Goal: Information Seeking & Learning: Learn about a topic

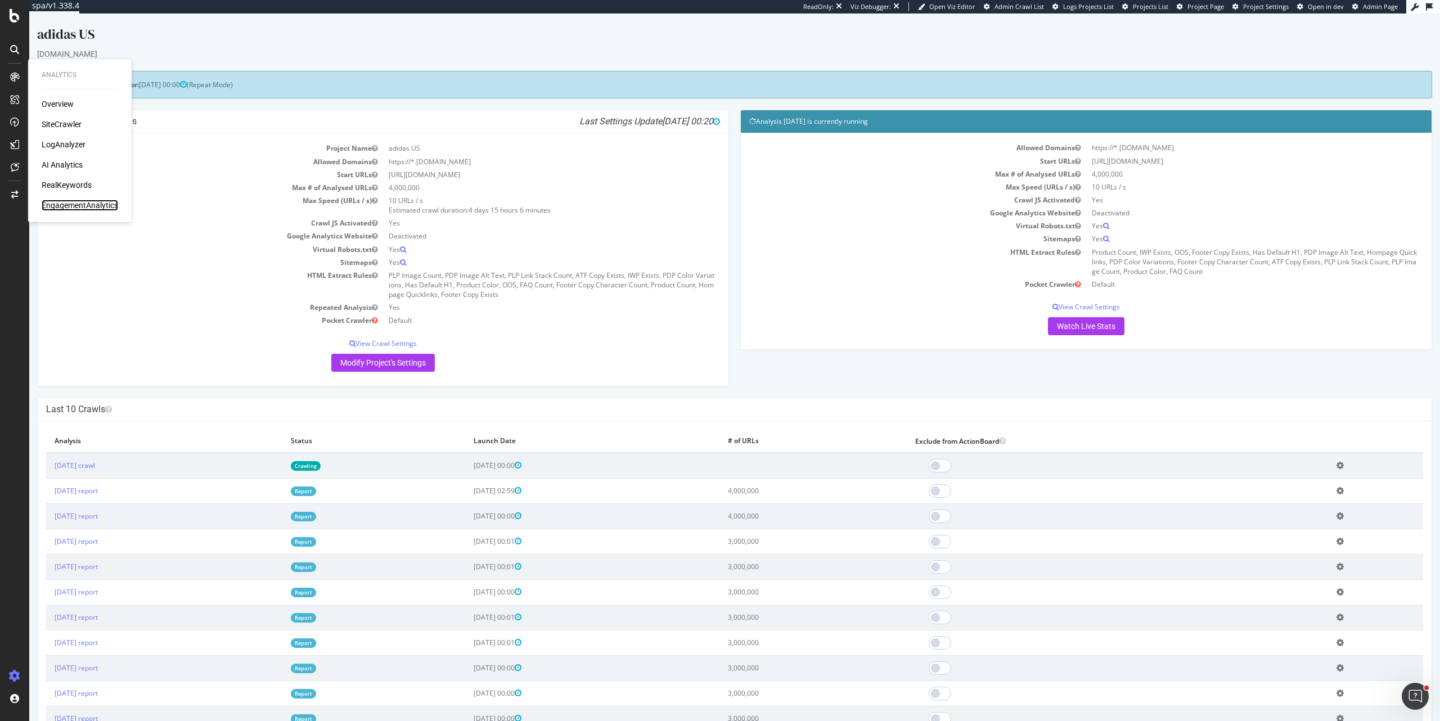
click at [94, 209] on div "EngagementAnalytics" at bounding box center [80, 205] width 76 height 11
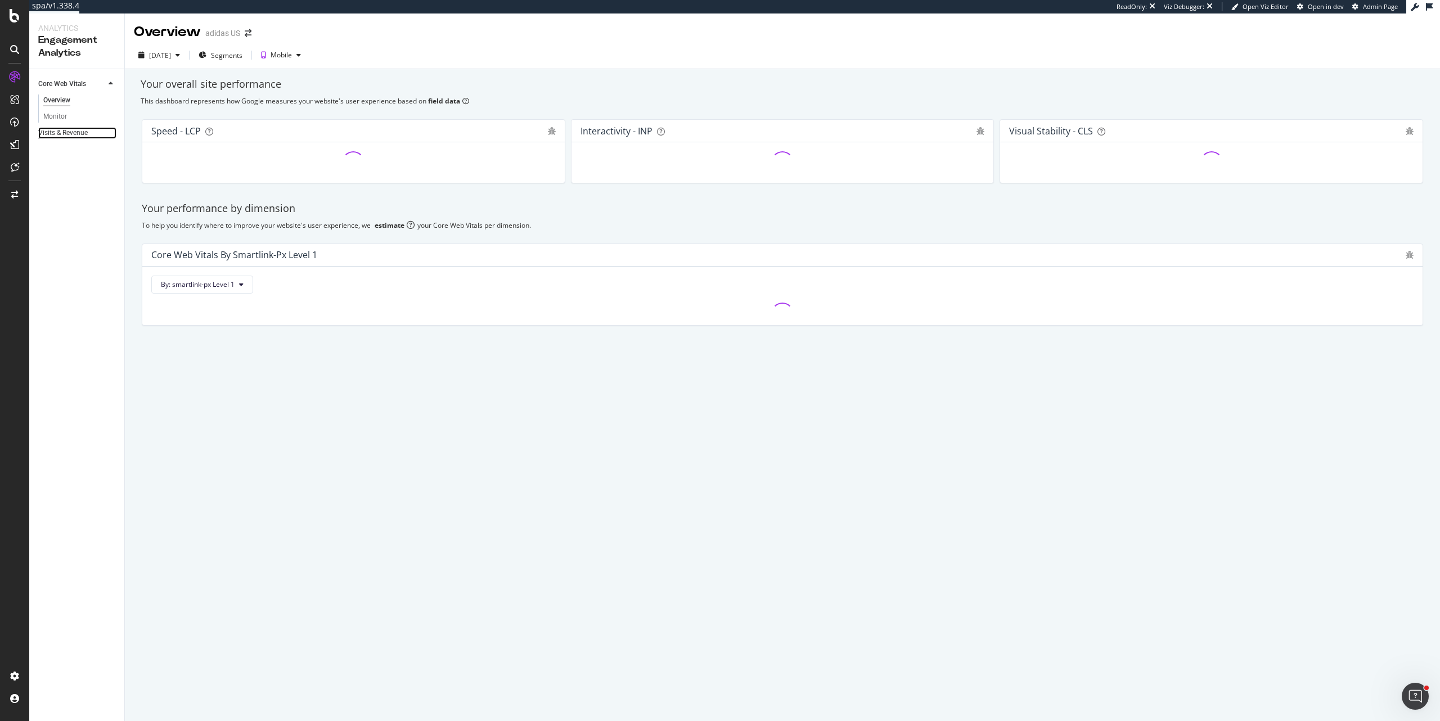
click at [74, 136] on div "Visits & Revenue" at bounding box center [62, 133] width 49 height 12
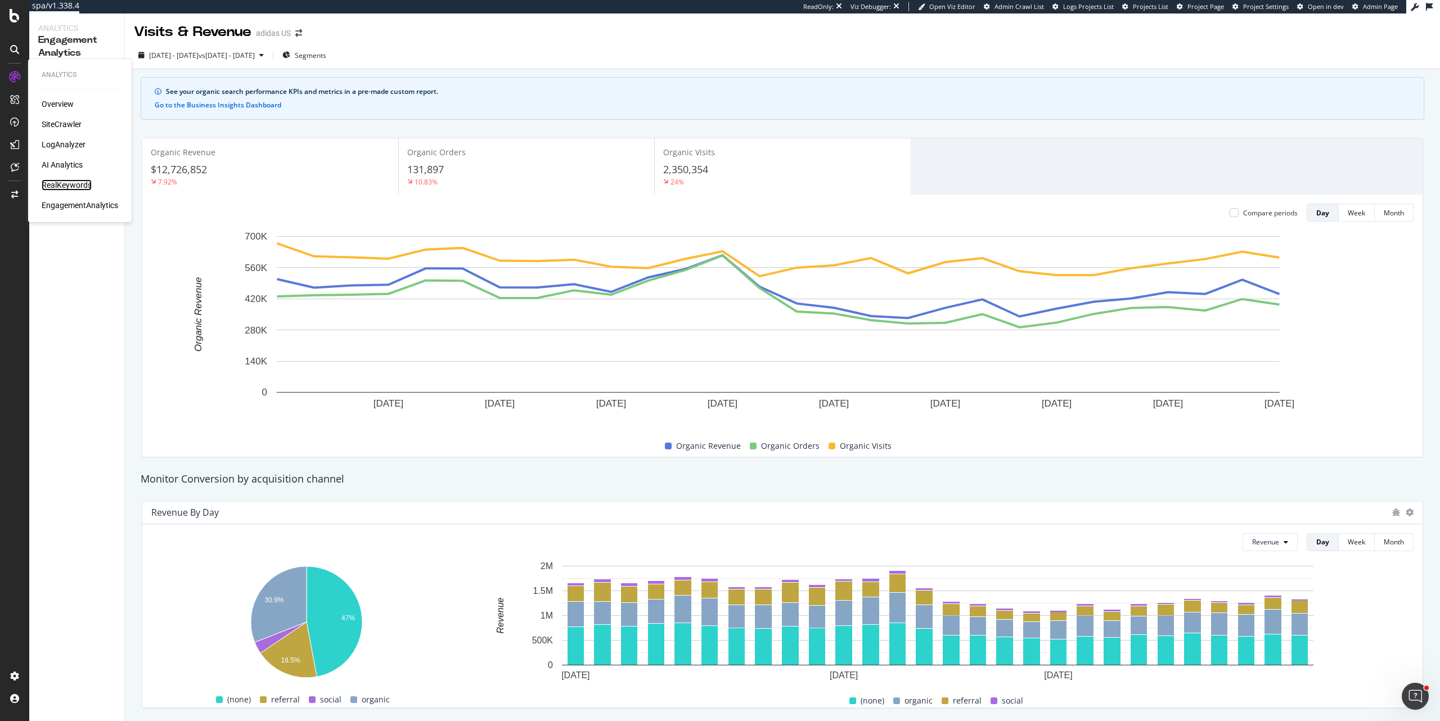
click at [63, 188] on div "RealKeywords" at bounding box center [67, 184] width 50 height 11
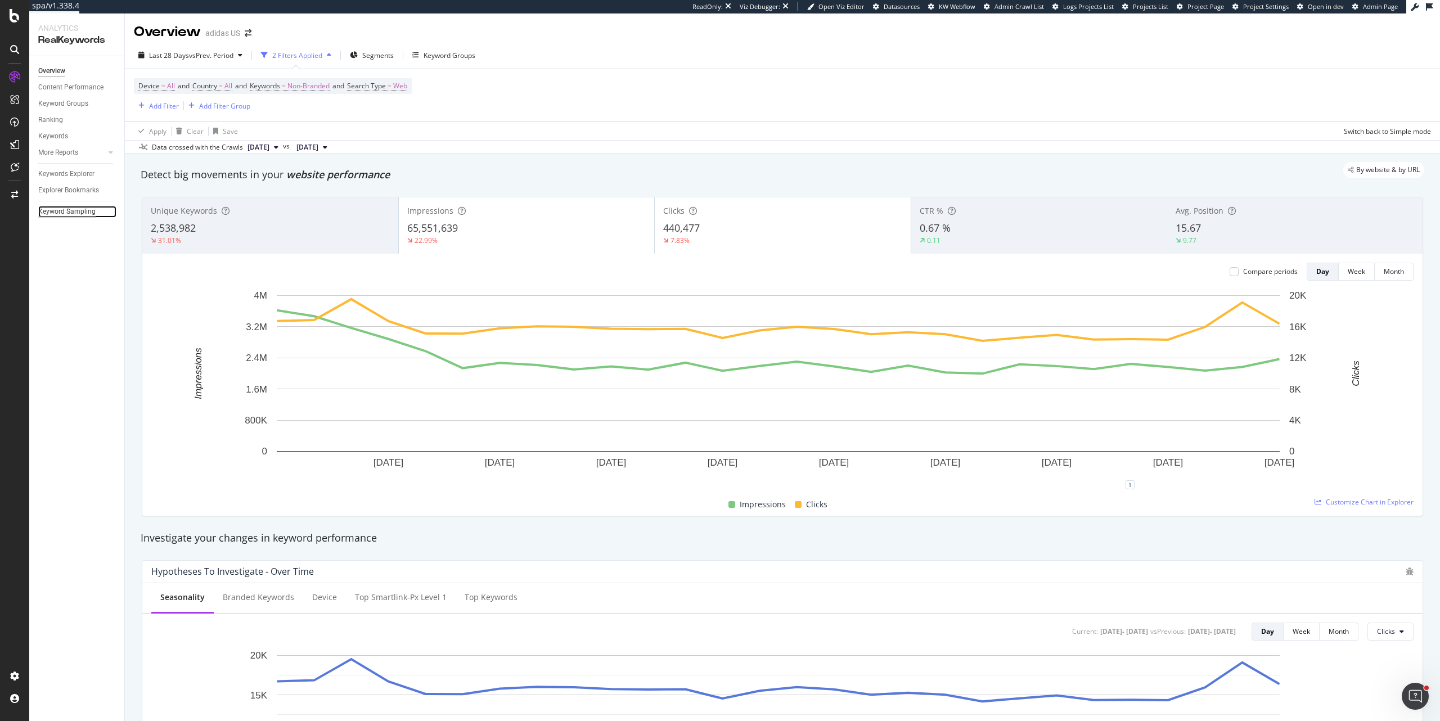
click at [69, 213] on div "Keyword Sampling" at bounding box center [66, 212] width 57 height 12
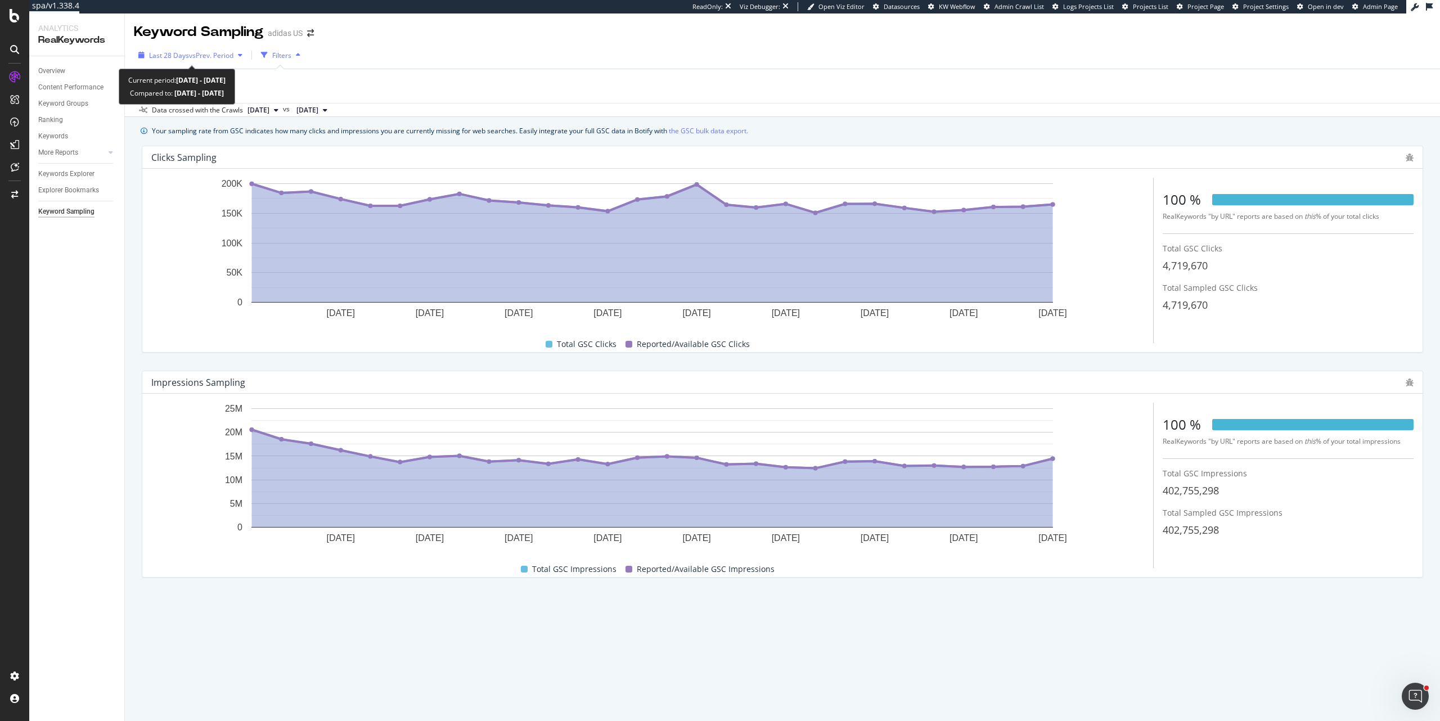
click at [228, 61] on div "Last 28 Days vs Prev. Period" at bounding box center [190, 55] width 113 height 17
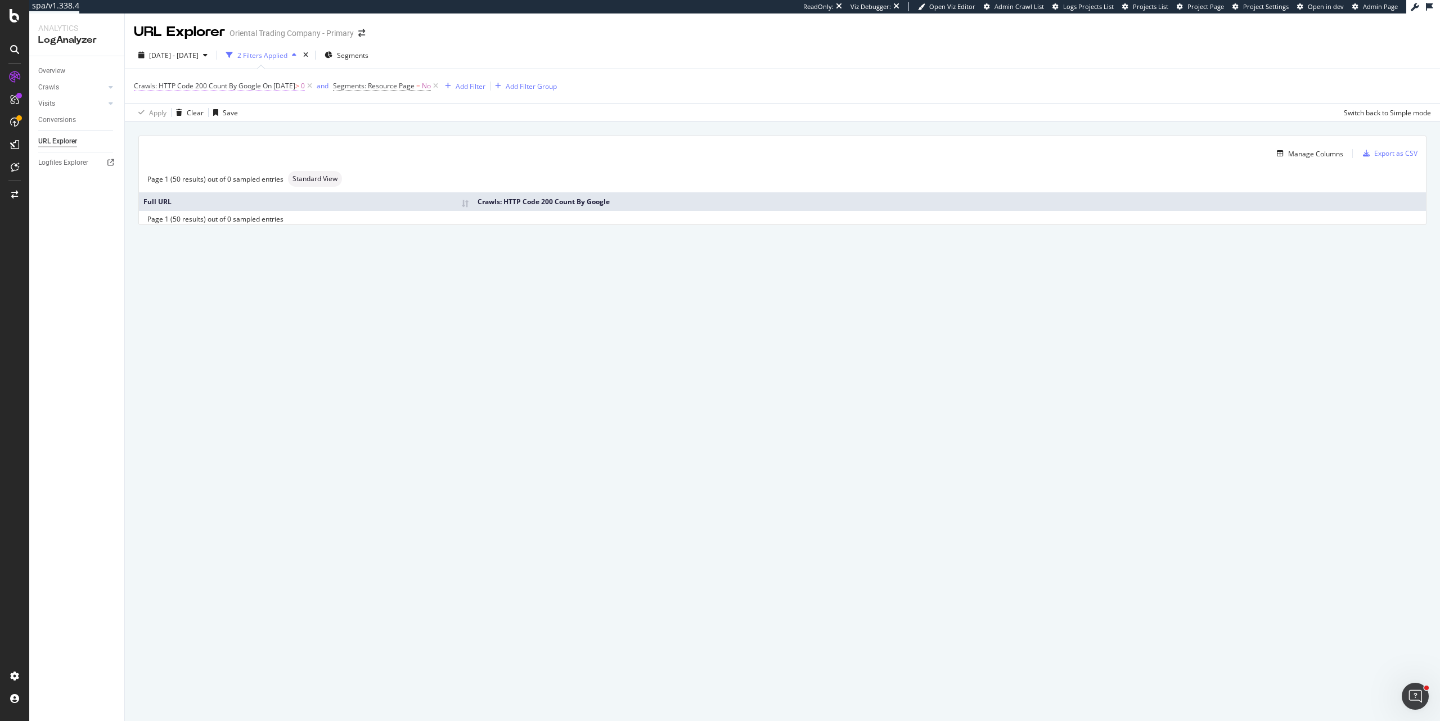
click at [281, 85] on span "On 2026-06-21" at bounding box center [279, 86] width 33 height 10
click at [192, 139] on input "2026-06-21" at bounding box center [237, 130] width 91 height 18
click at [169, 168] on input "2026-06-21" at bounding box center [214, 166] width 134 height 12
click at [154, 194] on link at bounding box center [155, 185] width 11 height 19
click at [276, 193] on link at bounding box center [274, 185] width 11 height 19
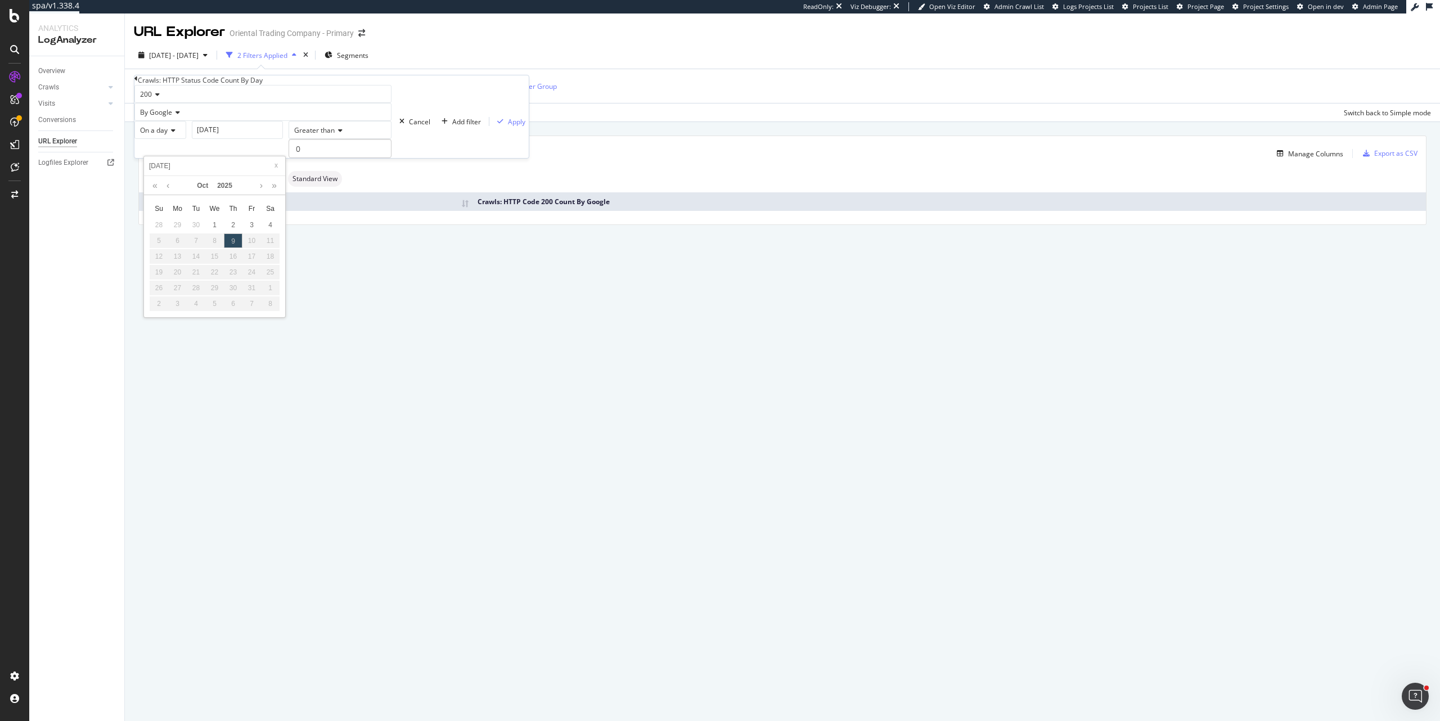
click at [163, 169] on input "2026-06-21" at bounding box center [214, 166] width 134 height 12
click at [235, 245] on div "9" at bounding box center [233, 240] width 19 height 15
click at [165, 191] on link at bounding box center [168, 185] width 8 height 19
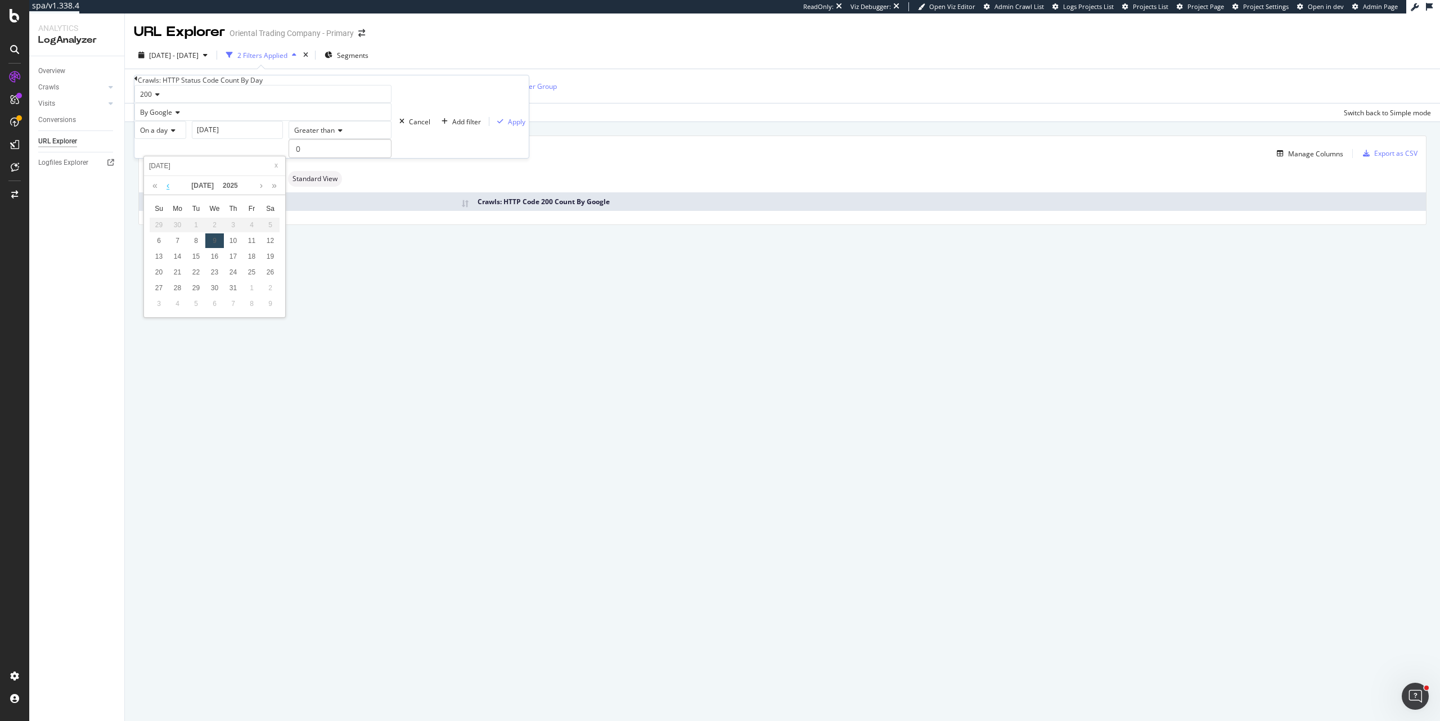
click at [165, 191] on link at bounding box center [168, 185] width 8 height 19
click at [272, 264] on div "21" at bounding box center [270, 256] width 19 height 15
click at [169, 170] on input "2026-06-21" at bounding box center [214, 166] width 134 height 12
click at [610, 41] on div "URL Explorer Oriental Trading Company - Primary" at bounding box center [782, 27] width 1315 height 28
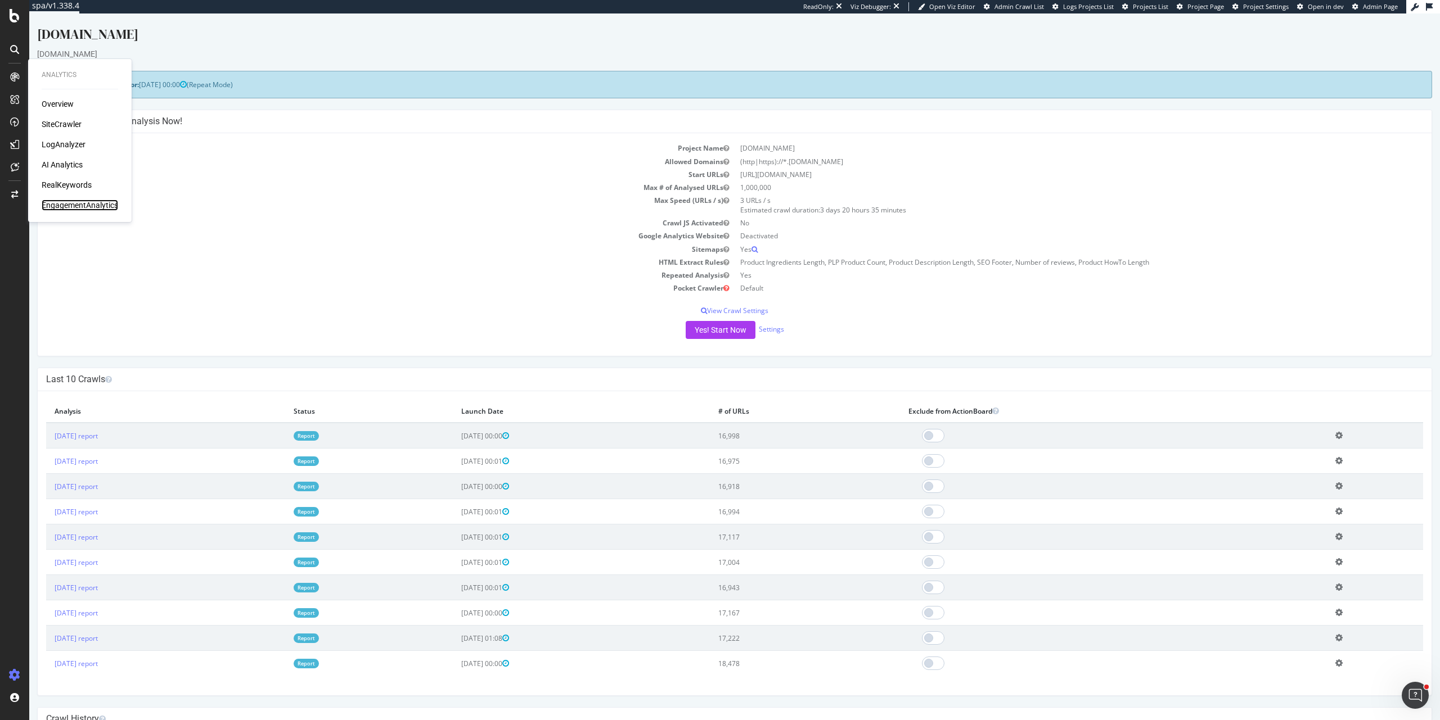
click at [87, 205] on div "EngagementAnalytics" at bounding box center [80, 205] width 76 height 11
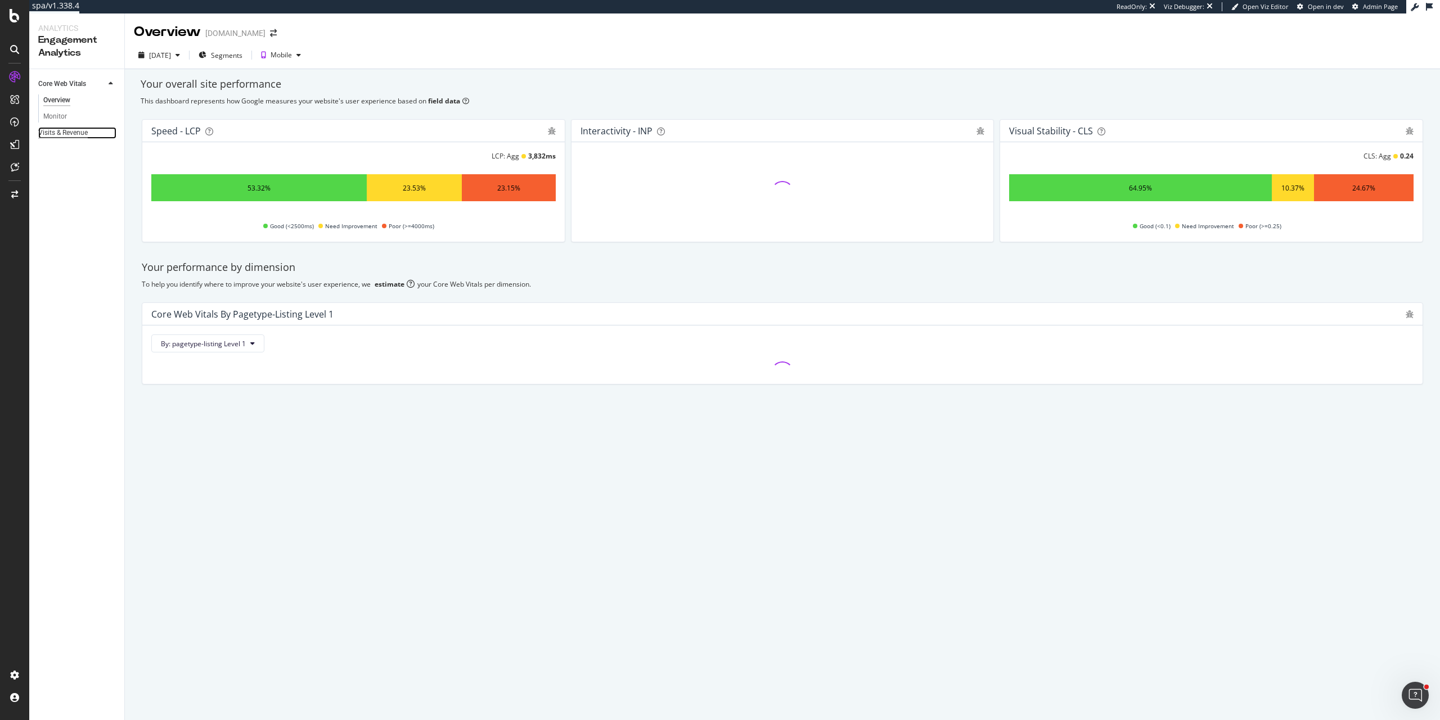
click at [66, 137] on div "Visits & Revenue" at bounding box center [62, 133] width 49 height 12
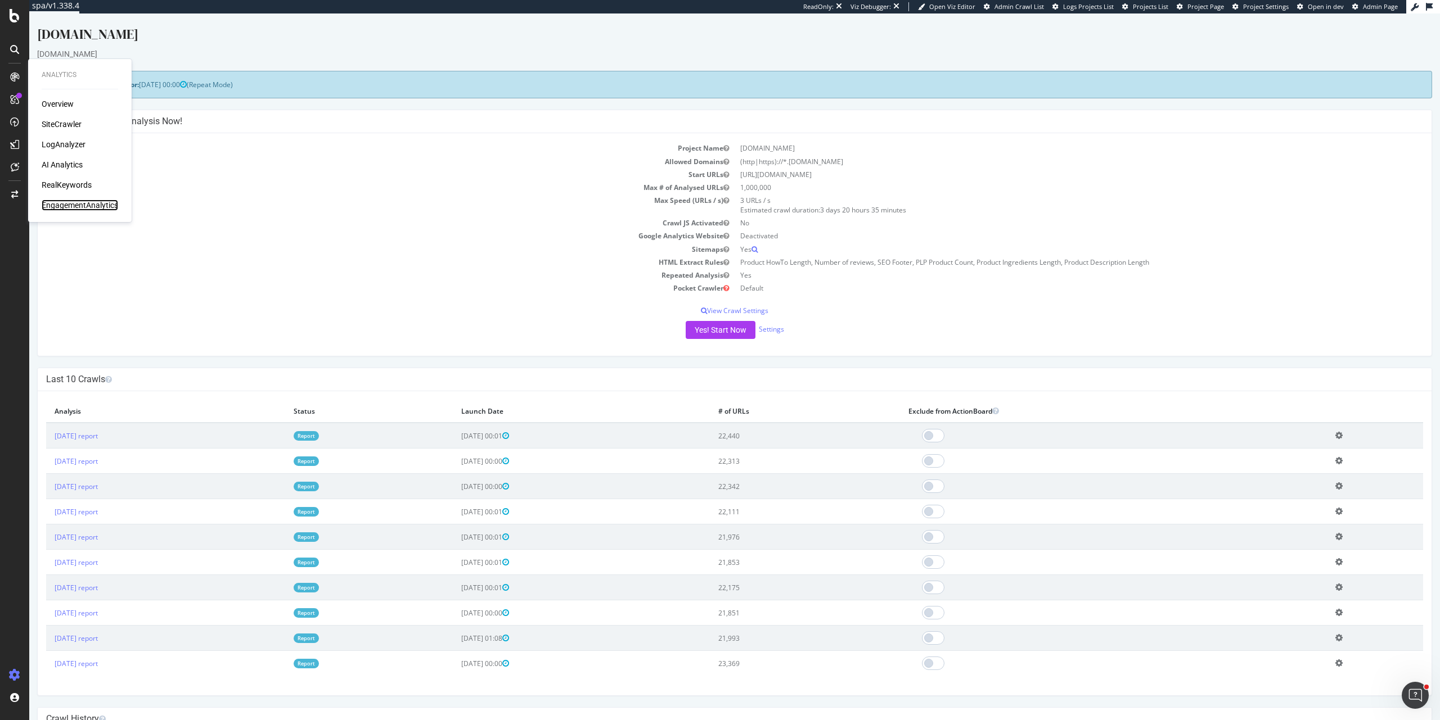
click at [69, 204] on div "EngagementAnalytics" at bounding box center [80, 205] width 76 height 11
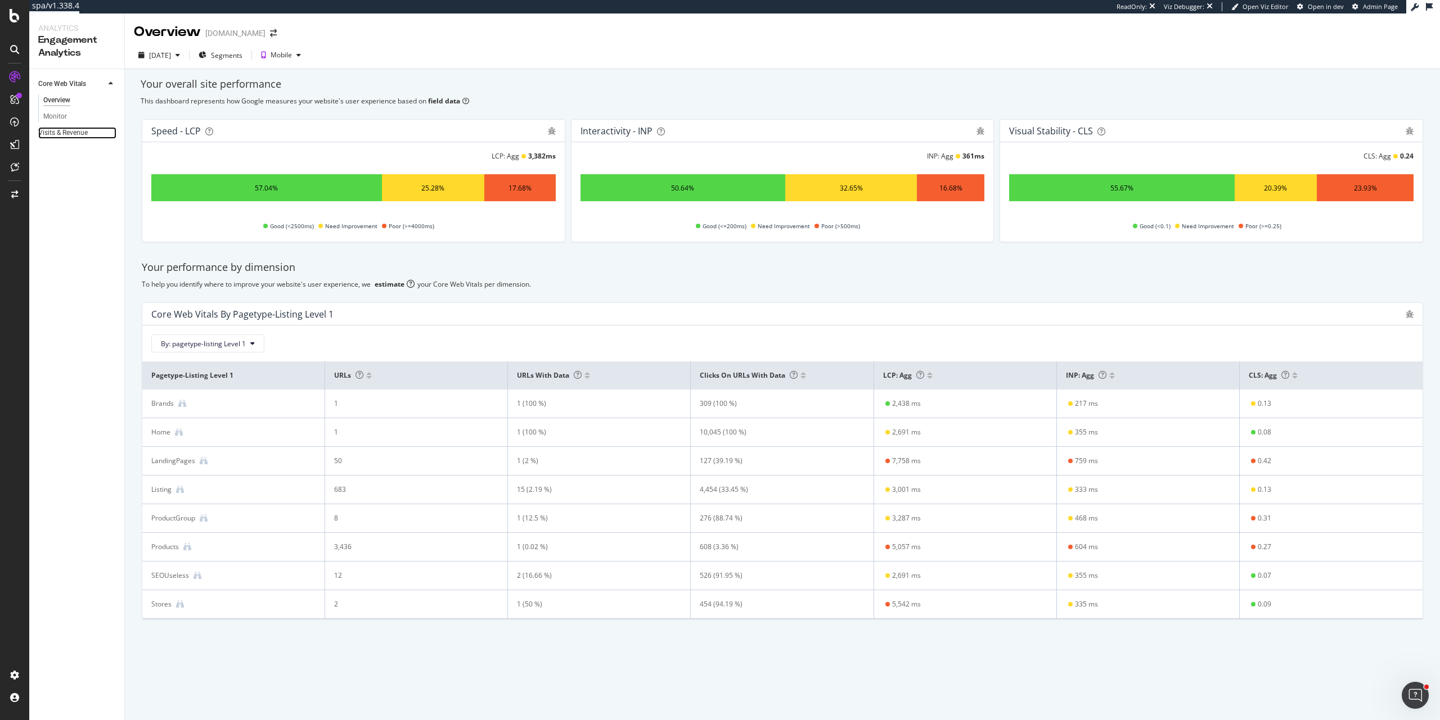
click at [94, 137] on link "Visits & Revenue" at bounding box center [77, 133] width 78 height 12
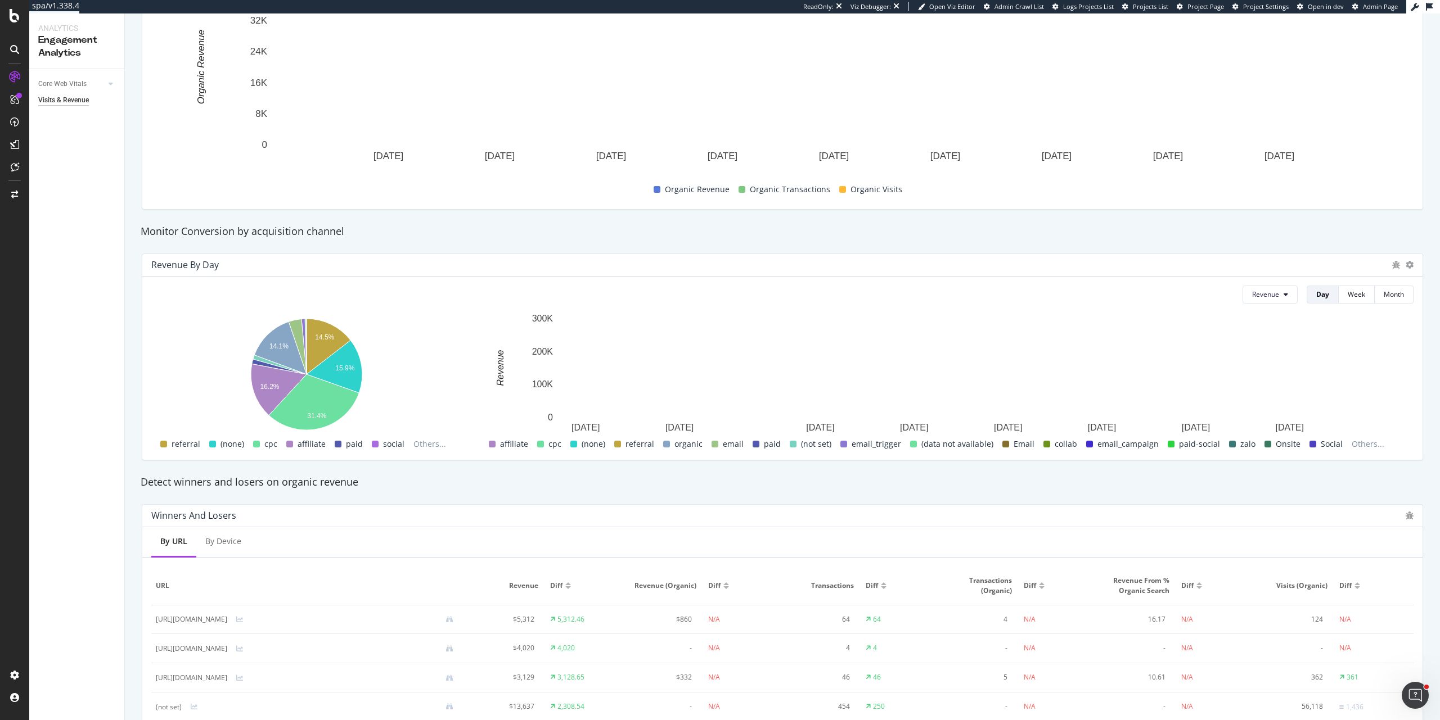
scroll to position [160, 0]
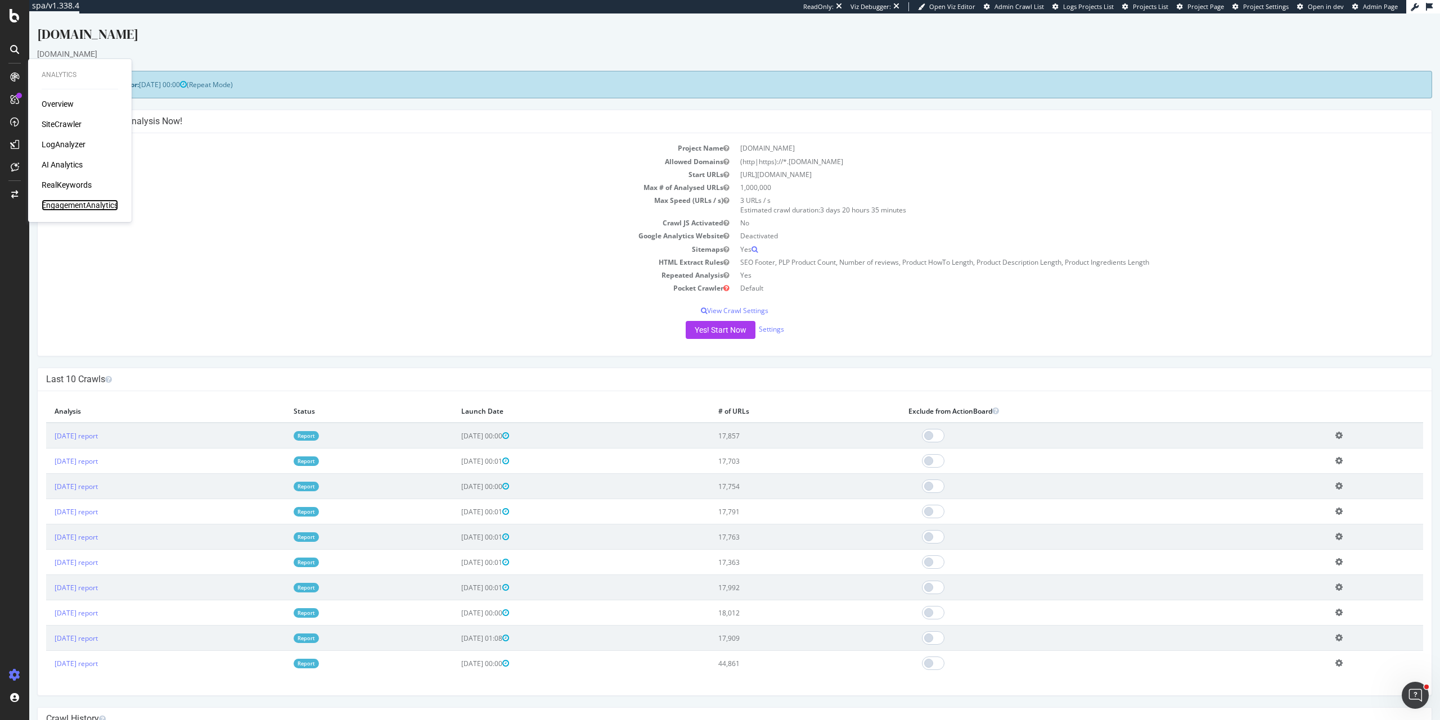
click at [96, 206] on div "EngagementAnalytics" at bounding box center [80, 205] width 76 height 11
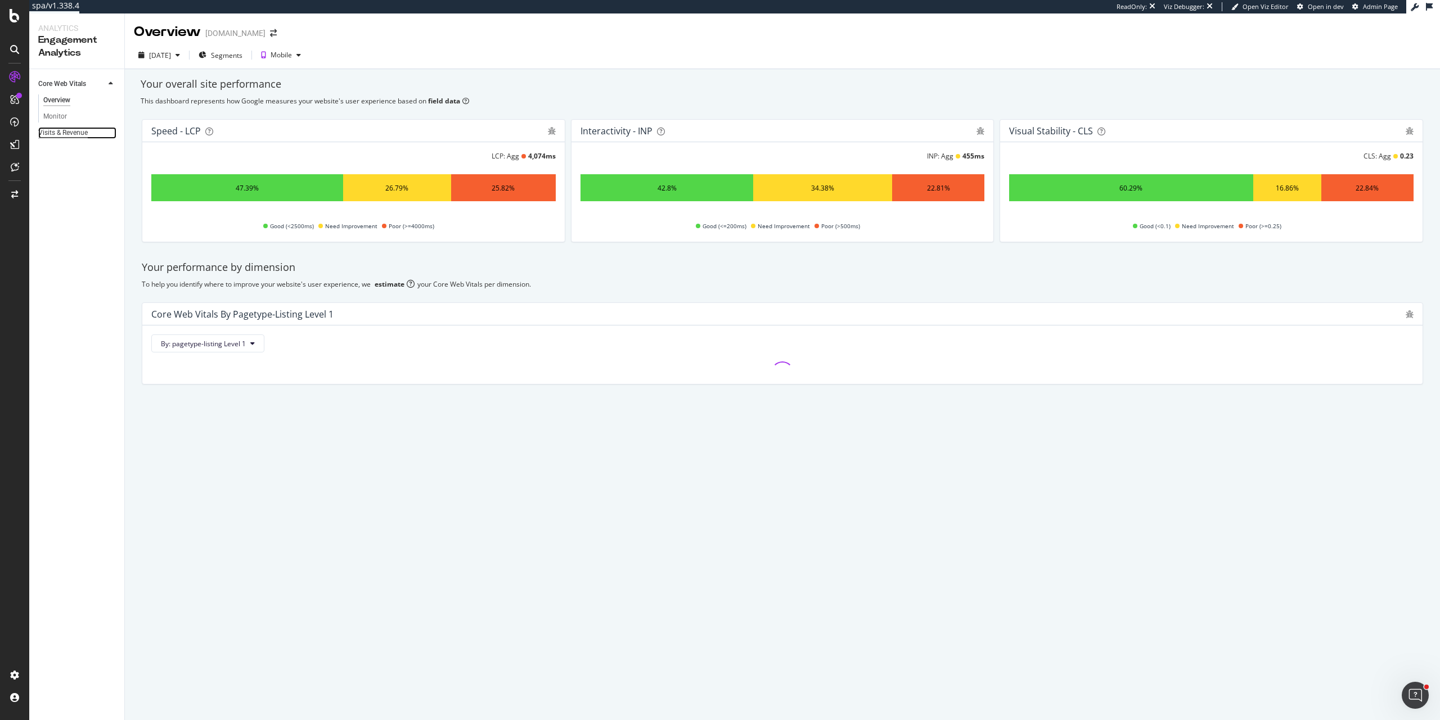
click at [71, 132] on div "Visits & Revenue" at bounding box center [62, 133] width 49 height 12
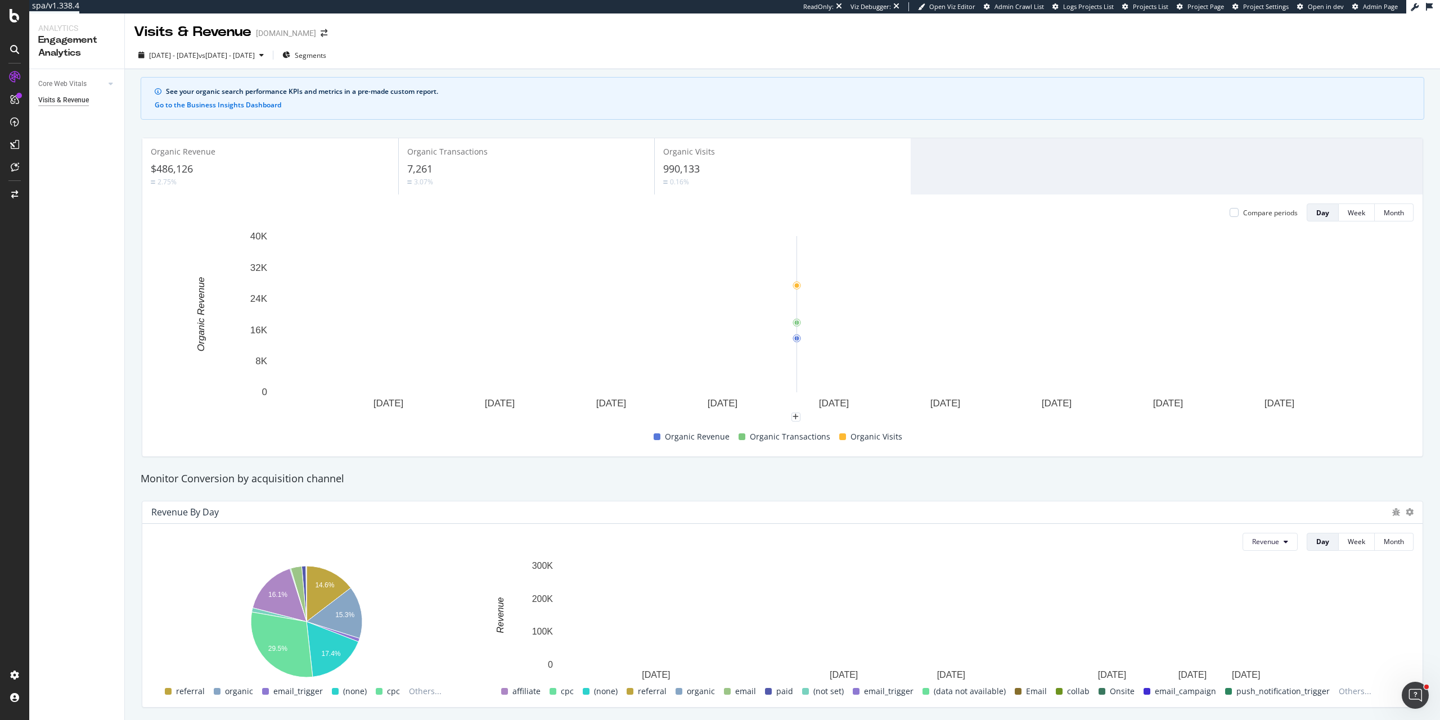
scroll to position [370, 0]
